Goal: Check status: Check status

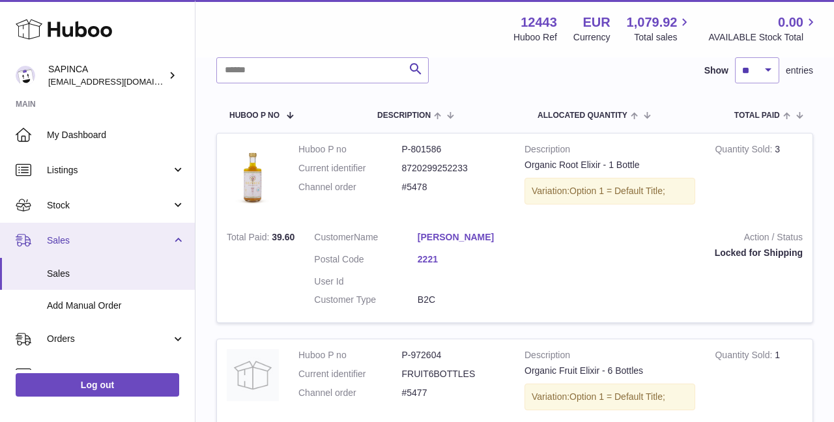
click at [63, 236] on span "Sales" at bounding box center [109, 241] width 124 height 12
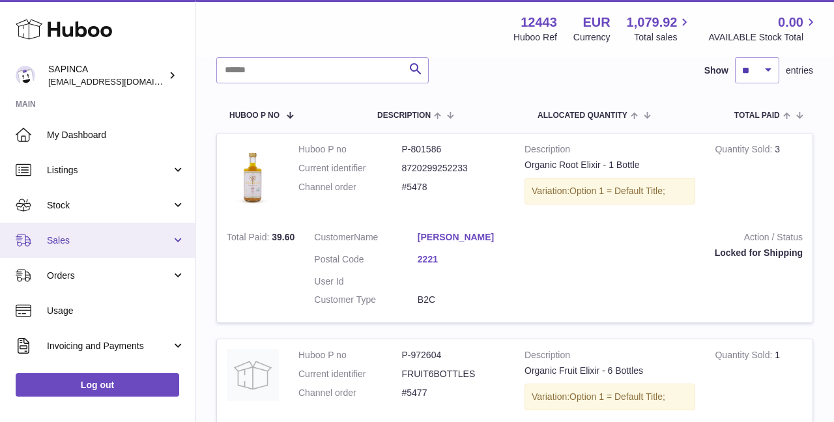
click at [63, 236] on span "Sales" at bounding box center [109, 241] width 124 height 12
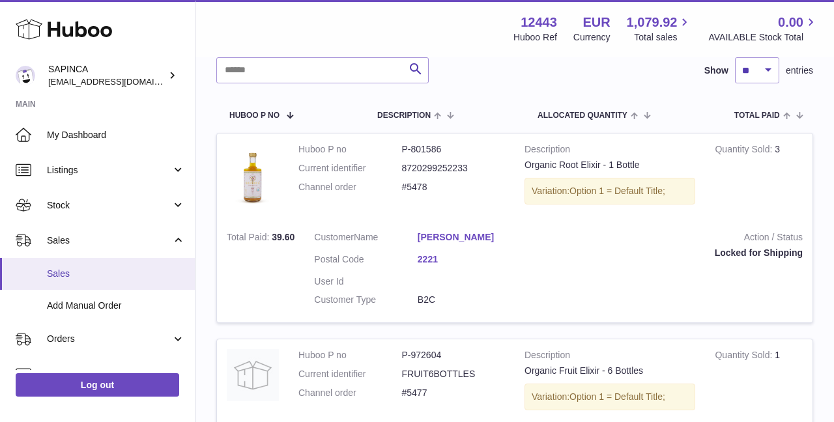
click at [66, 278] on span "Sales" at bounding box center [116, 274] width 138 height 12
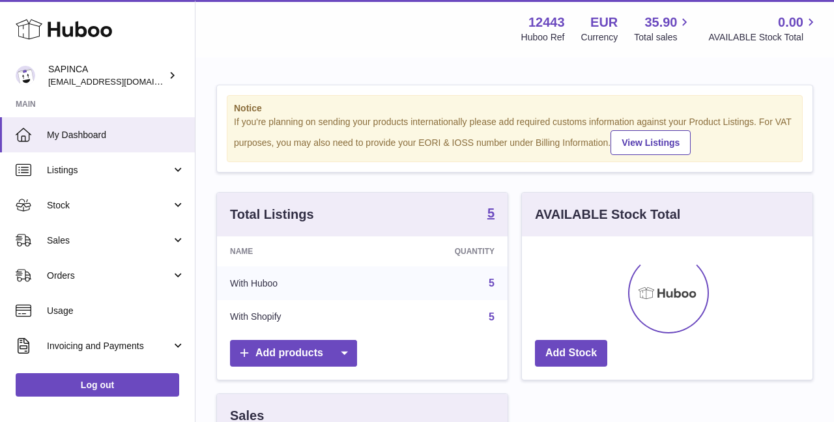
scroll to position [203, 291]
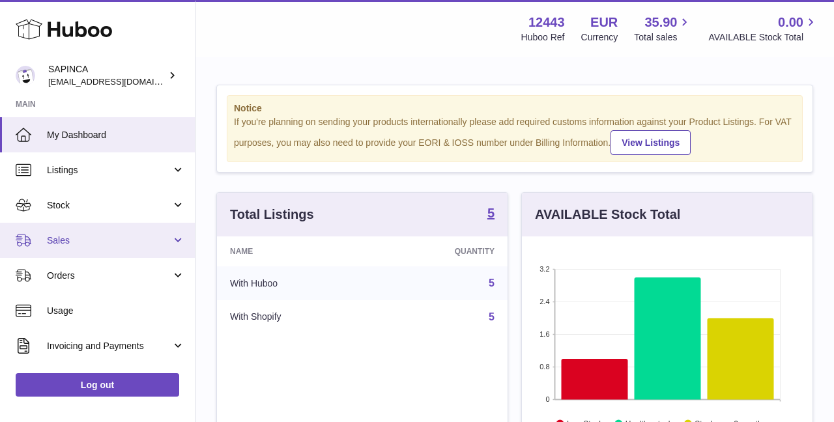
click at [68, 236] on span "Sales" at bounding box center [109, 241] width 124 height 12
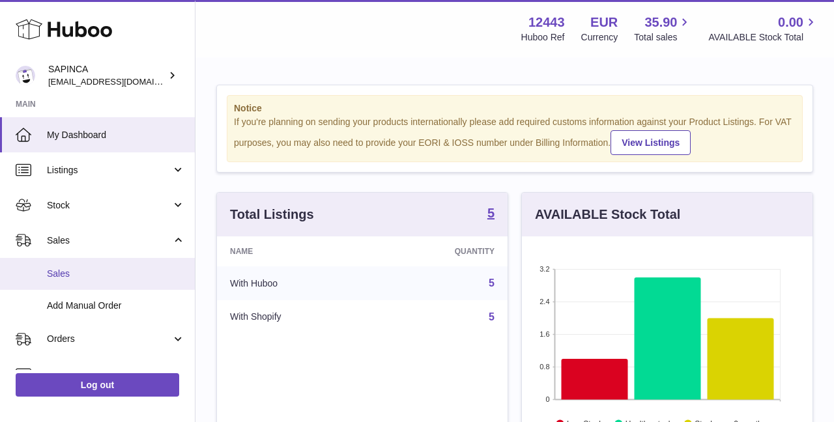
click at [64, 268] on span "Sales" at bounding box center [116, 274] width 138 height 12
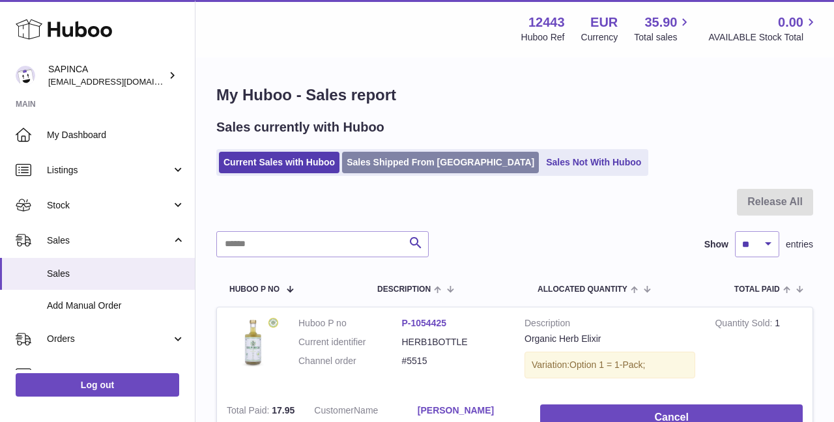
click at [413, 166] on link "Sales Shipped From [GEOGRAPHIC_DATA]" at bounding box center [440, 162] width 197 height 21
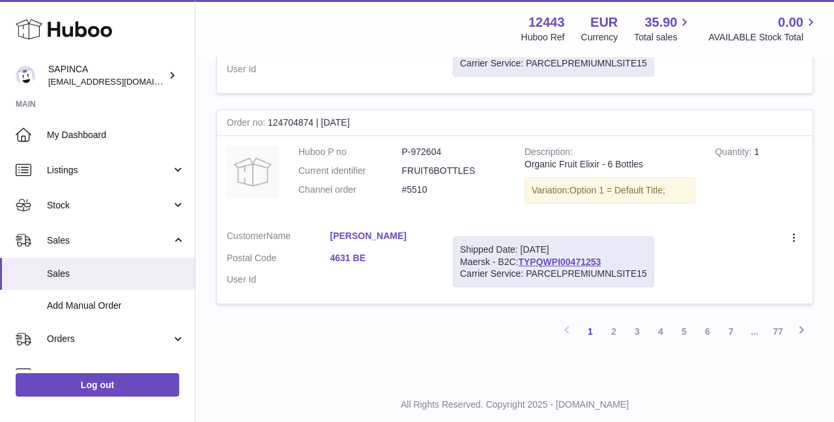
scroll to position [2162, 0]
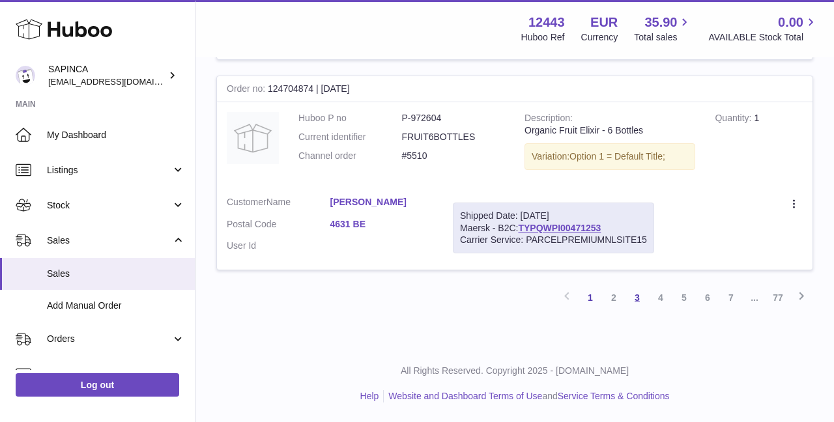
click at [635, 297] on link "3" at bounding box center [636, 297] width 23 height 23
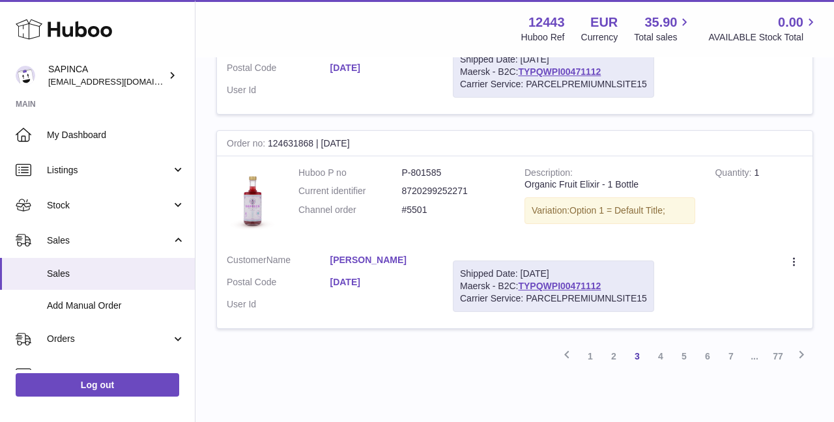
scroll to position [2138, 0]
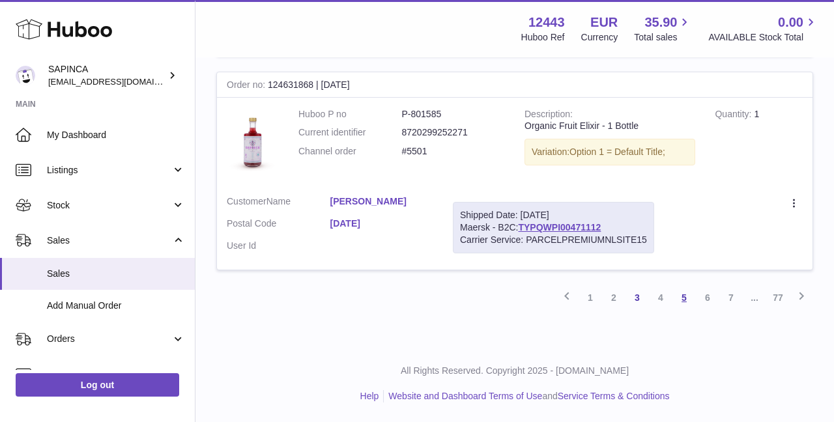
click at [683, 294] on link "5" at bounding box center [683, 297] width 23 height 23
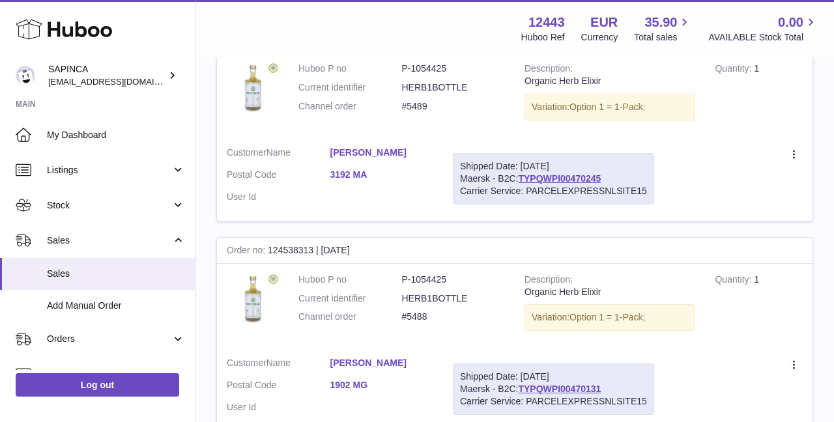
scroll to position [2160, 0]
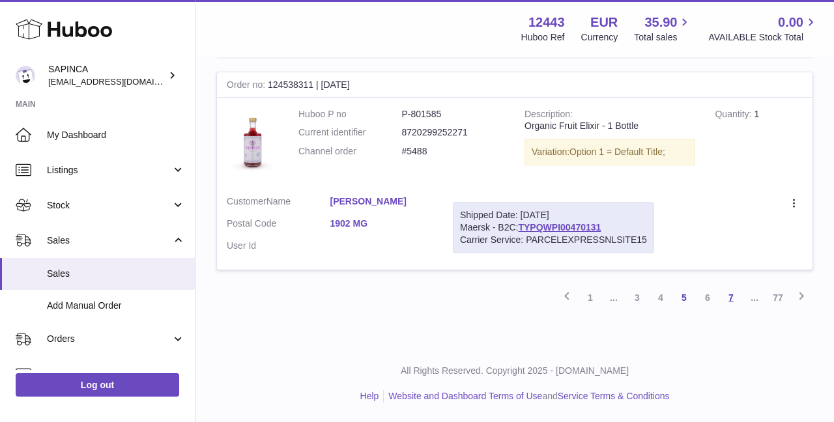
click at [732, 297] on link "7" at bounding box center [730, 297] width 23 height 23
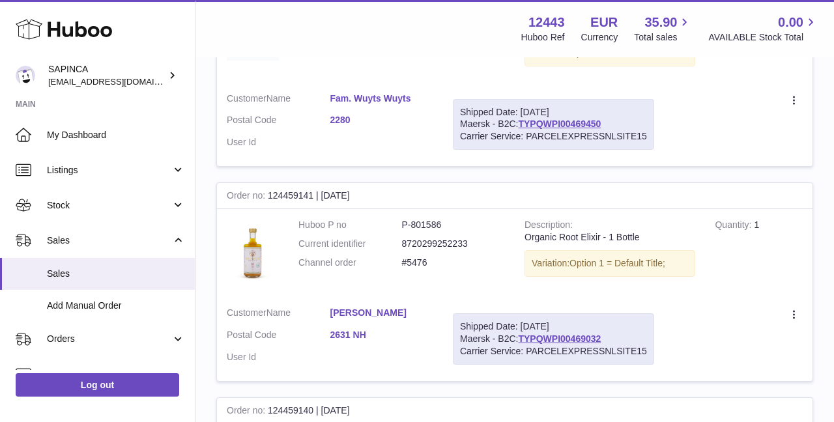
scroll to position [2141, 0]
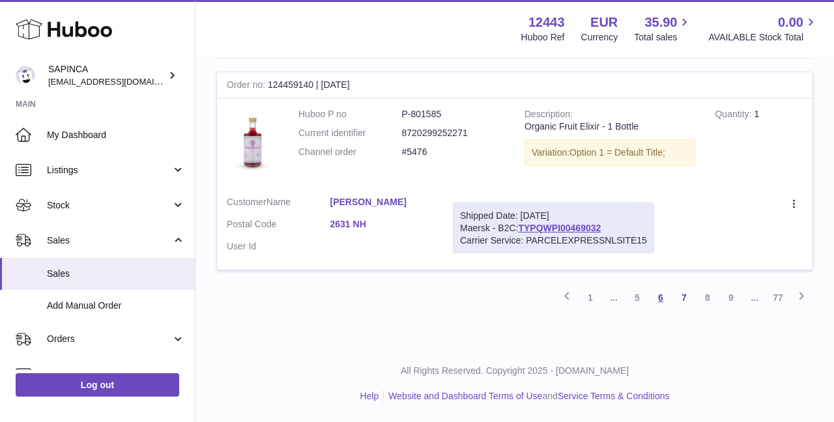
click at [661, 298] on link "6" at bounding box center [660, 297] width 23 height 23
